Goal: Information Seeking & Learning: Check status

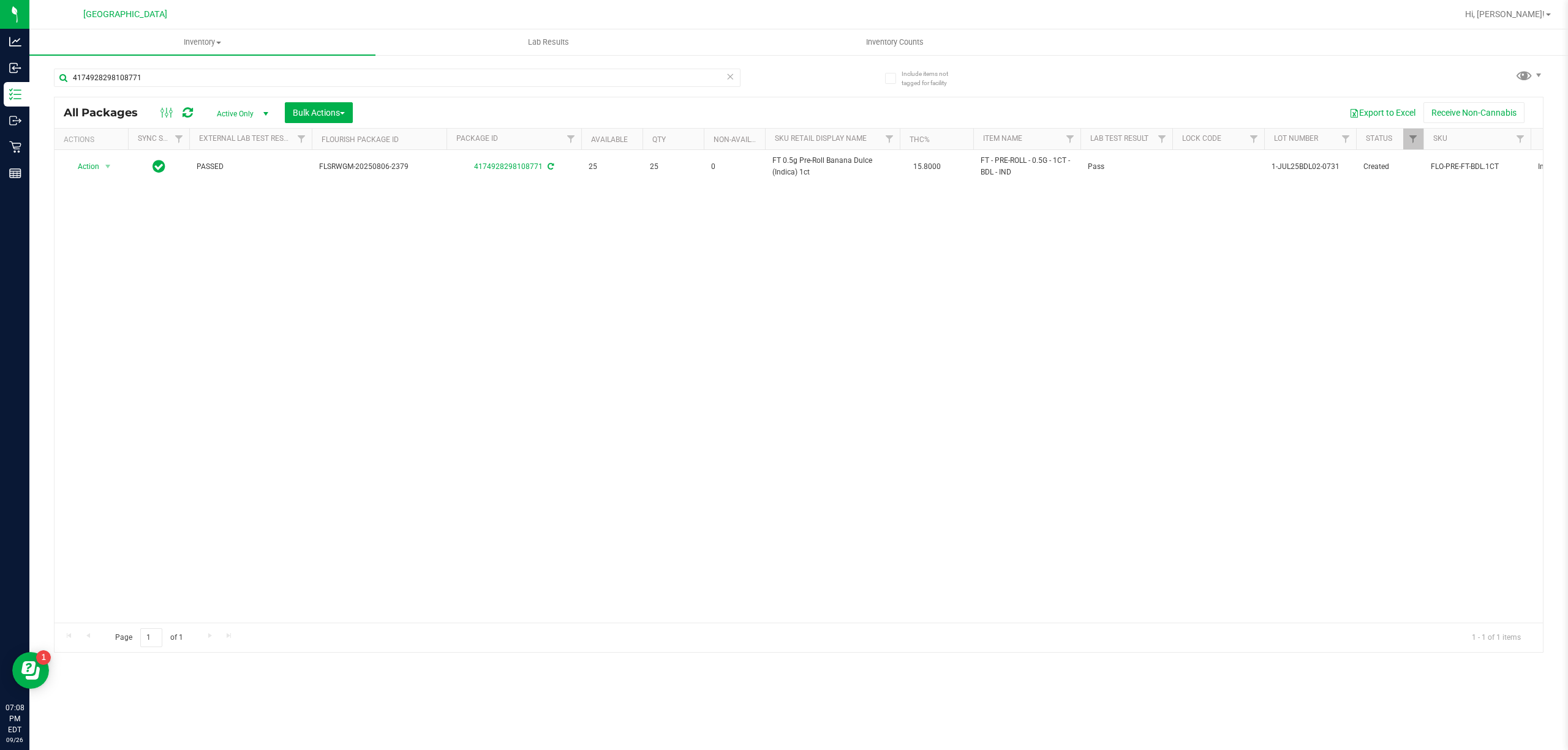
click at [287, 66] on div "4174928298108771" at bounding box center [426, 77] width 745 height 39
click at [288, 77] on input "4174928298108771" at bounding box center [397, 78] width 687 height 19
click at [285, 77] on input "4174928298108771" at bounding box center [397, 78] width 687 height 19
click at [285, 75] on input "4174928298108771" at bounding box center [397, 78] width 687 height 19
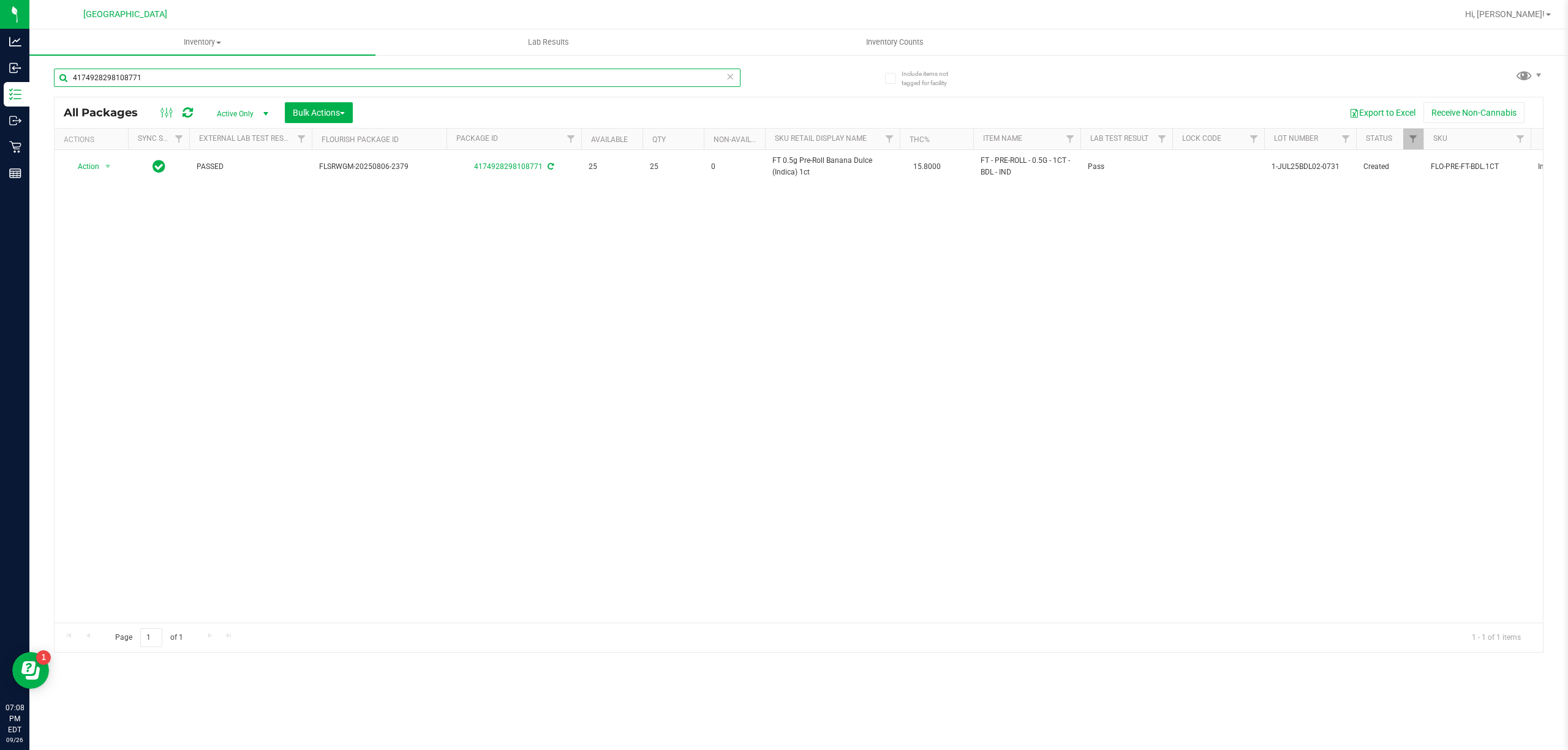
click at [285, 75] on input "4174928298108771" at bounding box center [397, 78] width 687 height 19
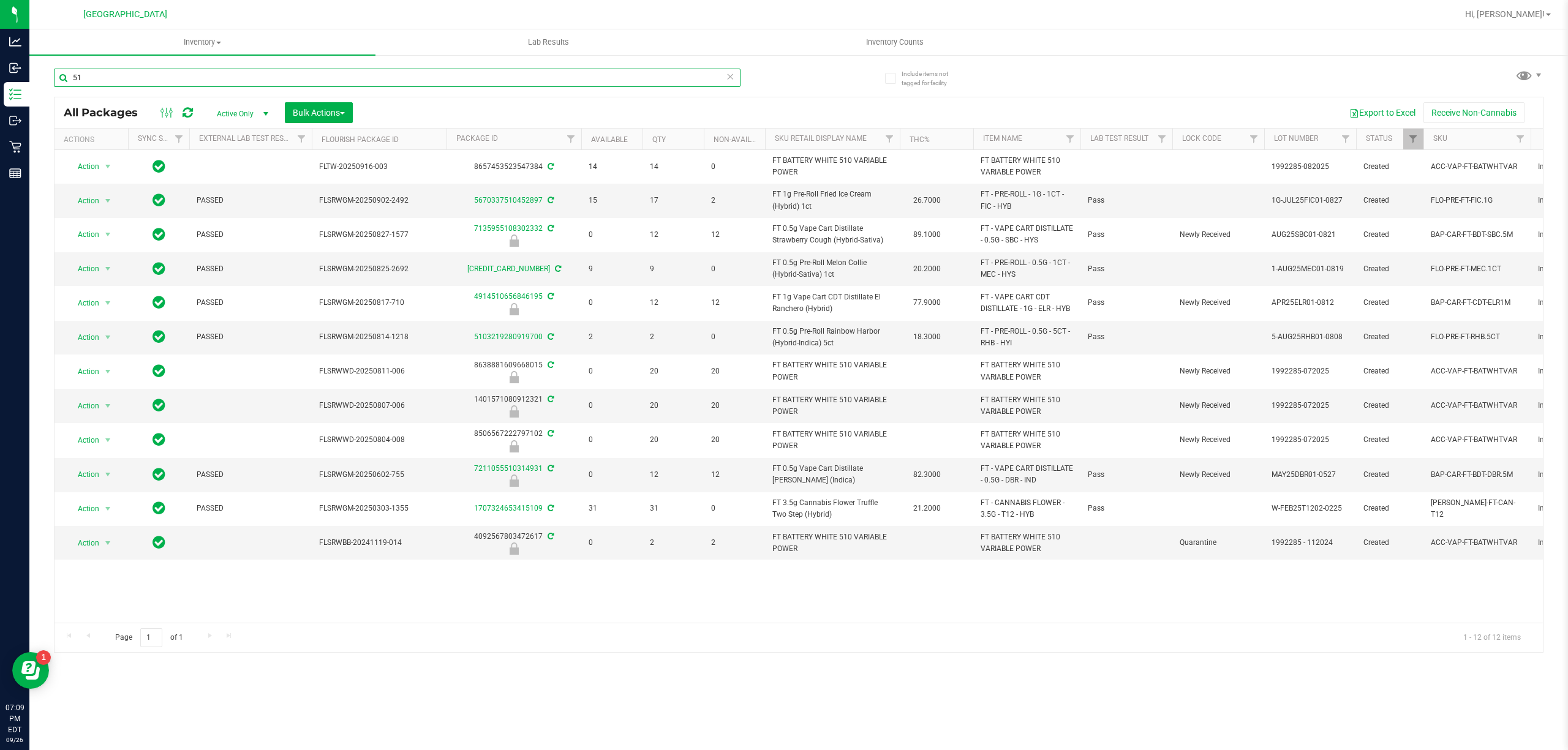
type input "5"
type input "b"
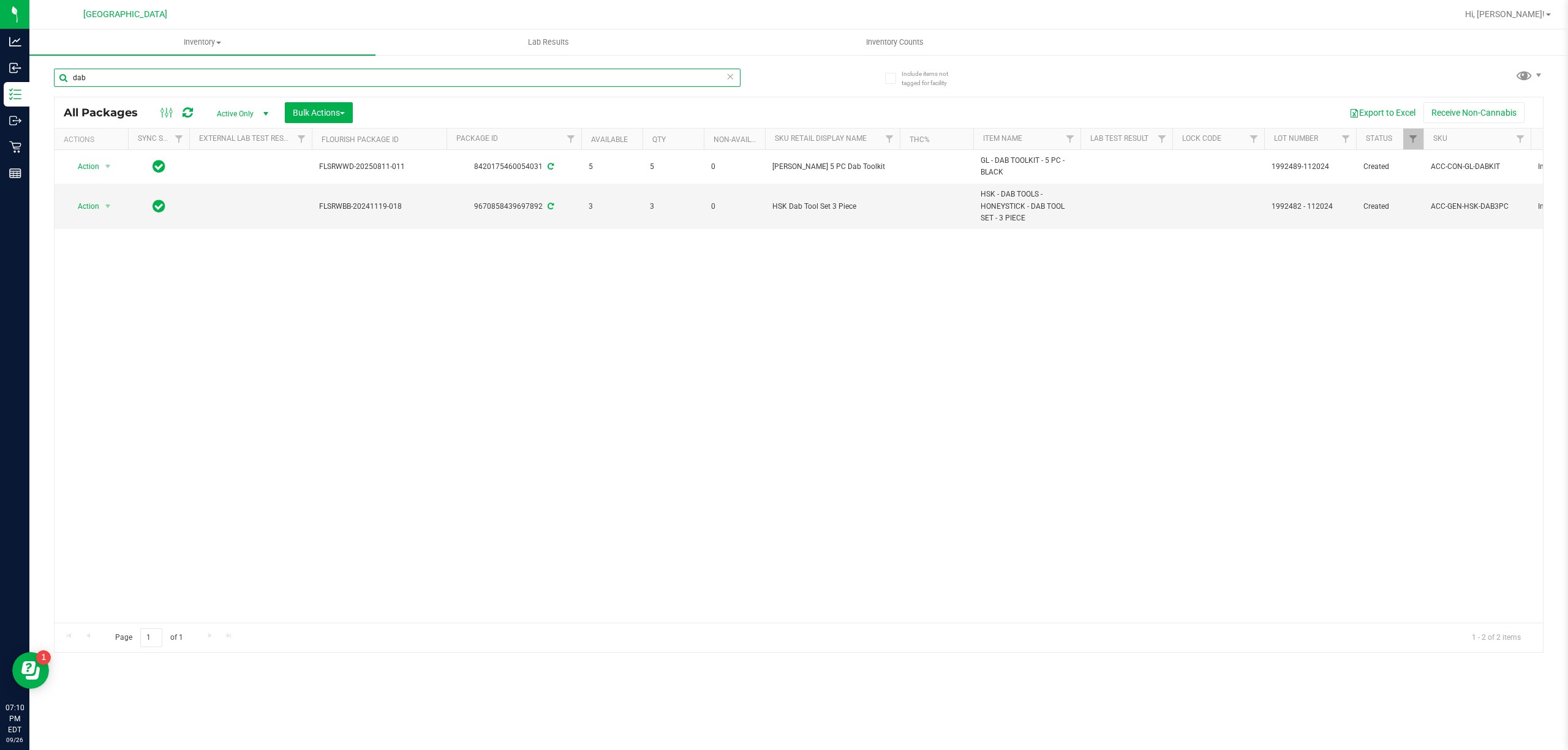
click at [542, 75] on input "dab" at bounding box center [397, 78] width 687 height 19
click at [542, 74] on input "dab" at bounding box center [397, 78] width 687 height 19
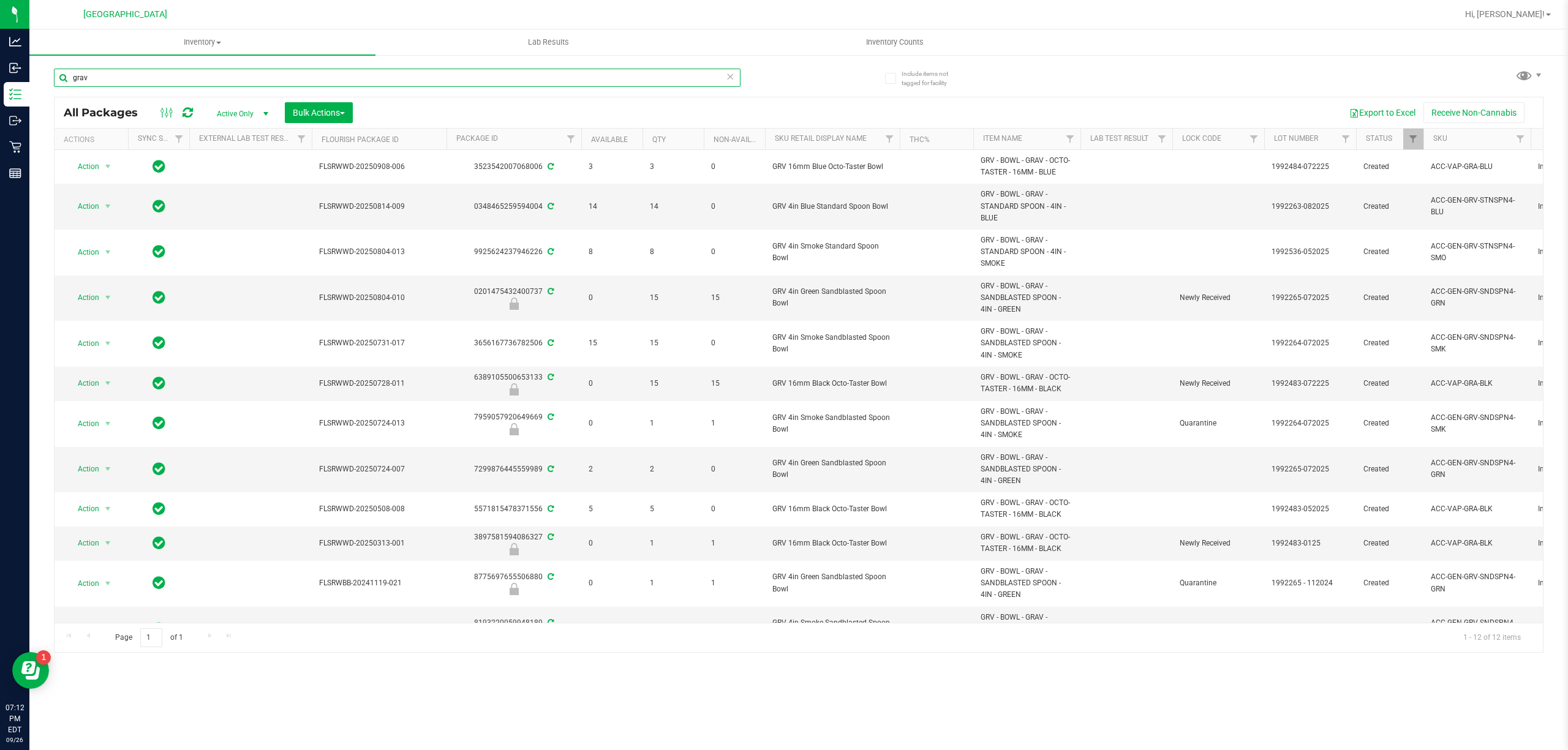
click at [696, 83] on input "grav" at bounding box center [397, 78] width 687 height 19
type input "gp"
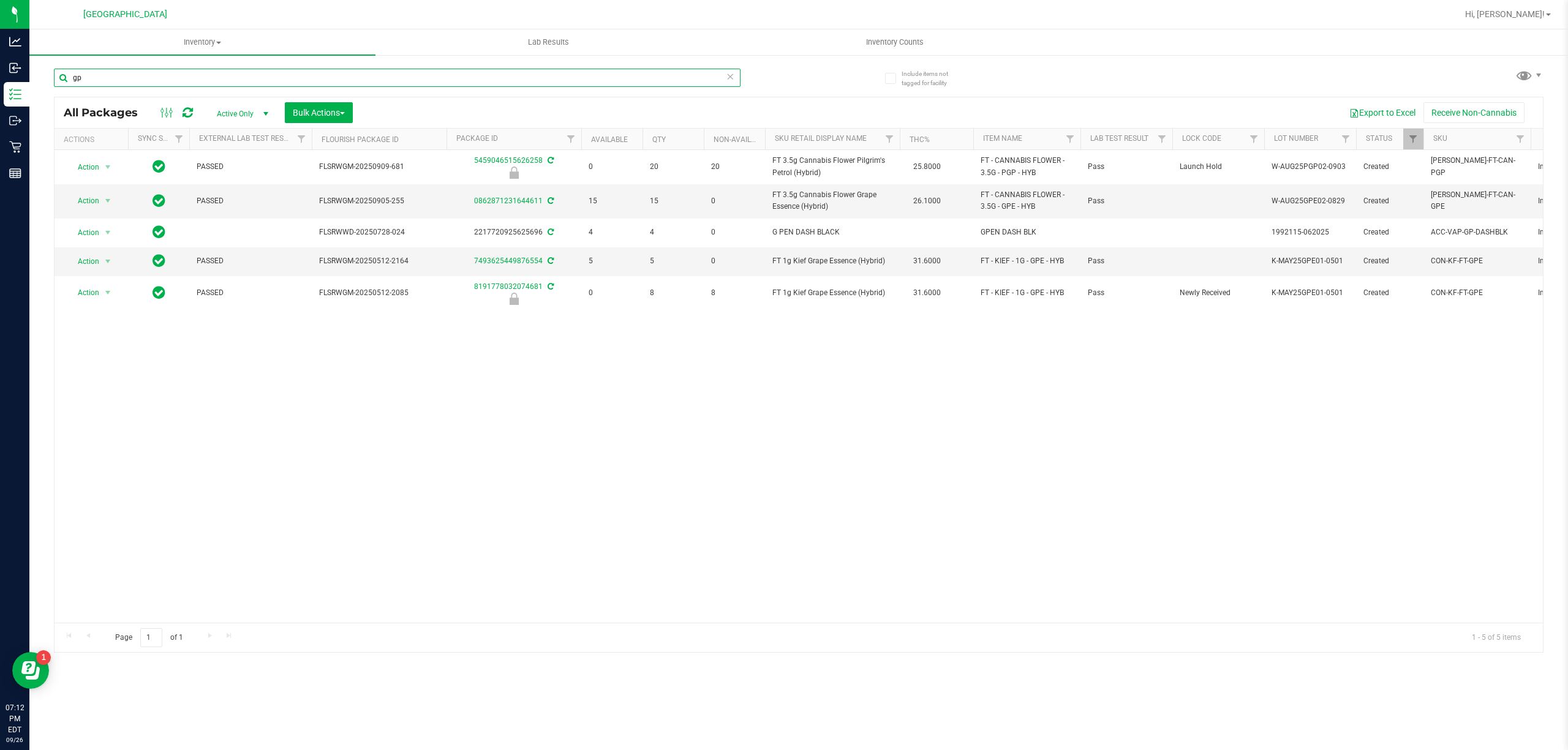
click at [530, 85] on input "gp" at bounding box center [397, 78] width 687 height 19
type input "m"
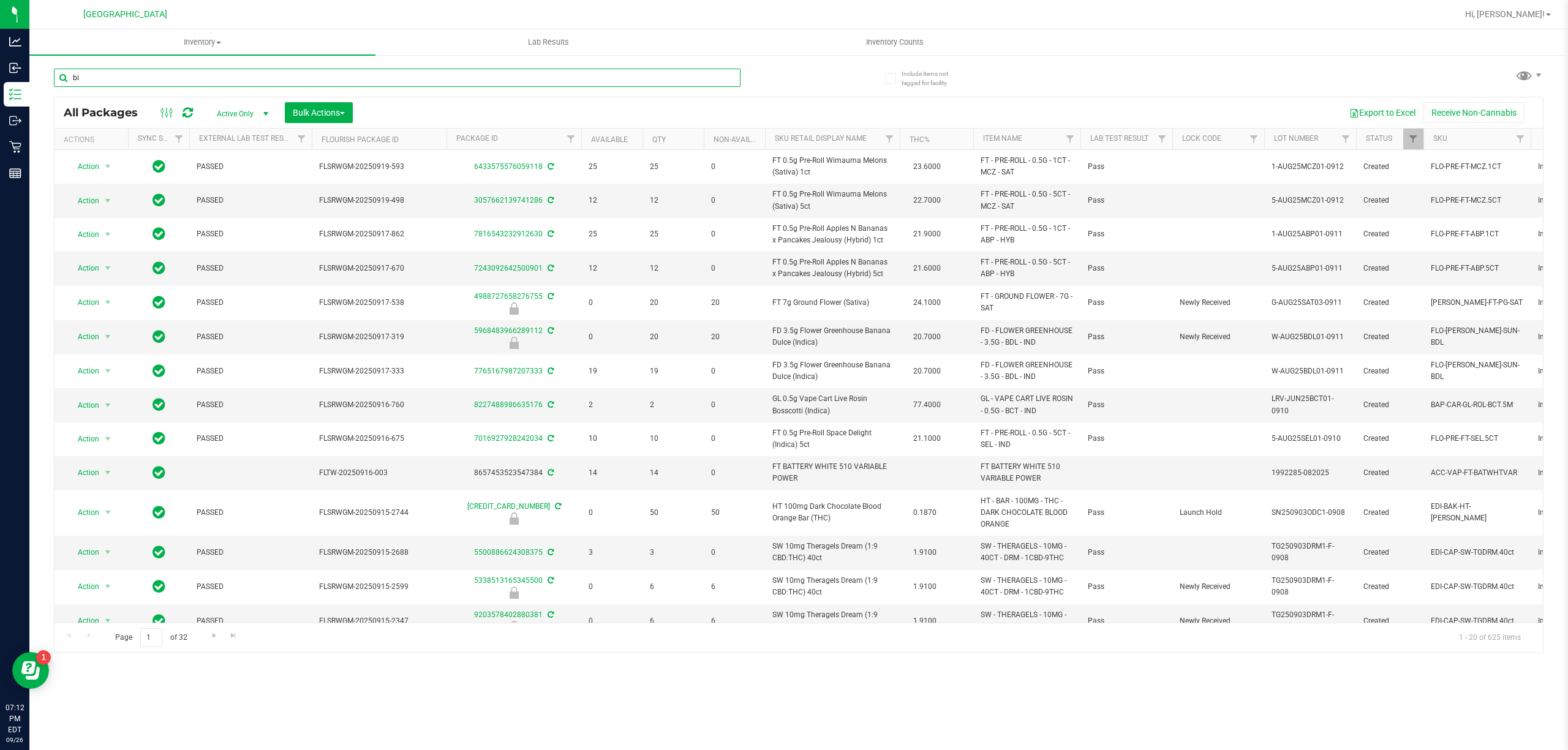
type input "bic"
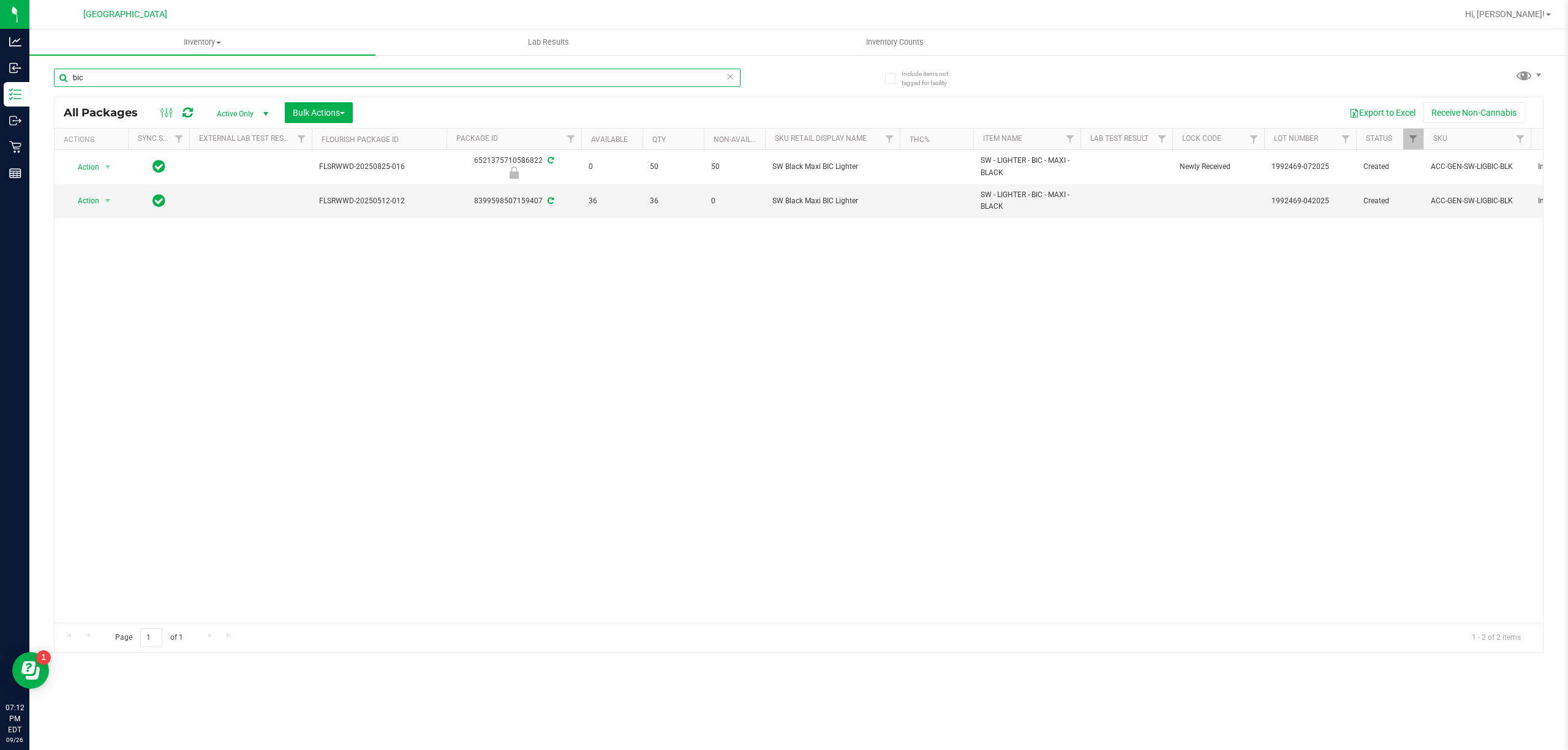
click at [576, 74] on input "bic" at bounding box center [397, 78] width 687 height 19
